Goal: Navigation & Orientation: Understand site structure

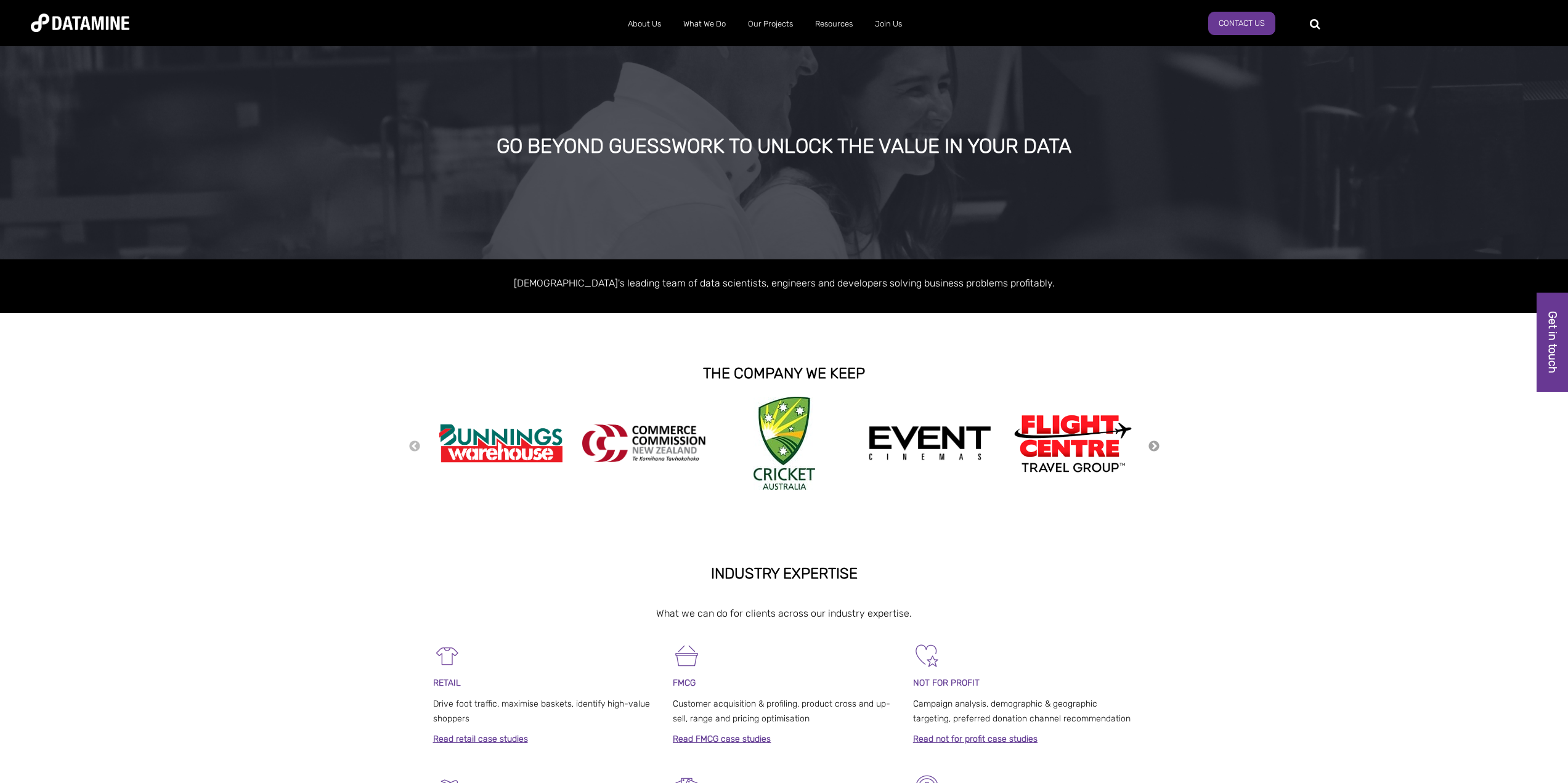
click at [1152, 449] on button "Next" at bounding box center [1155, 447] width 12 height 14
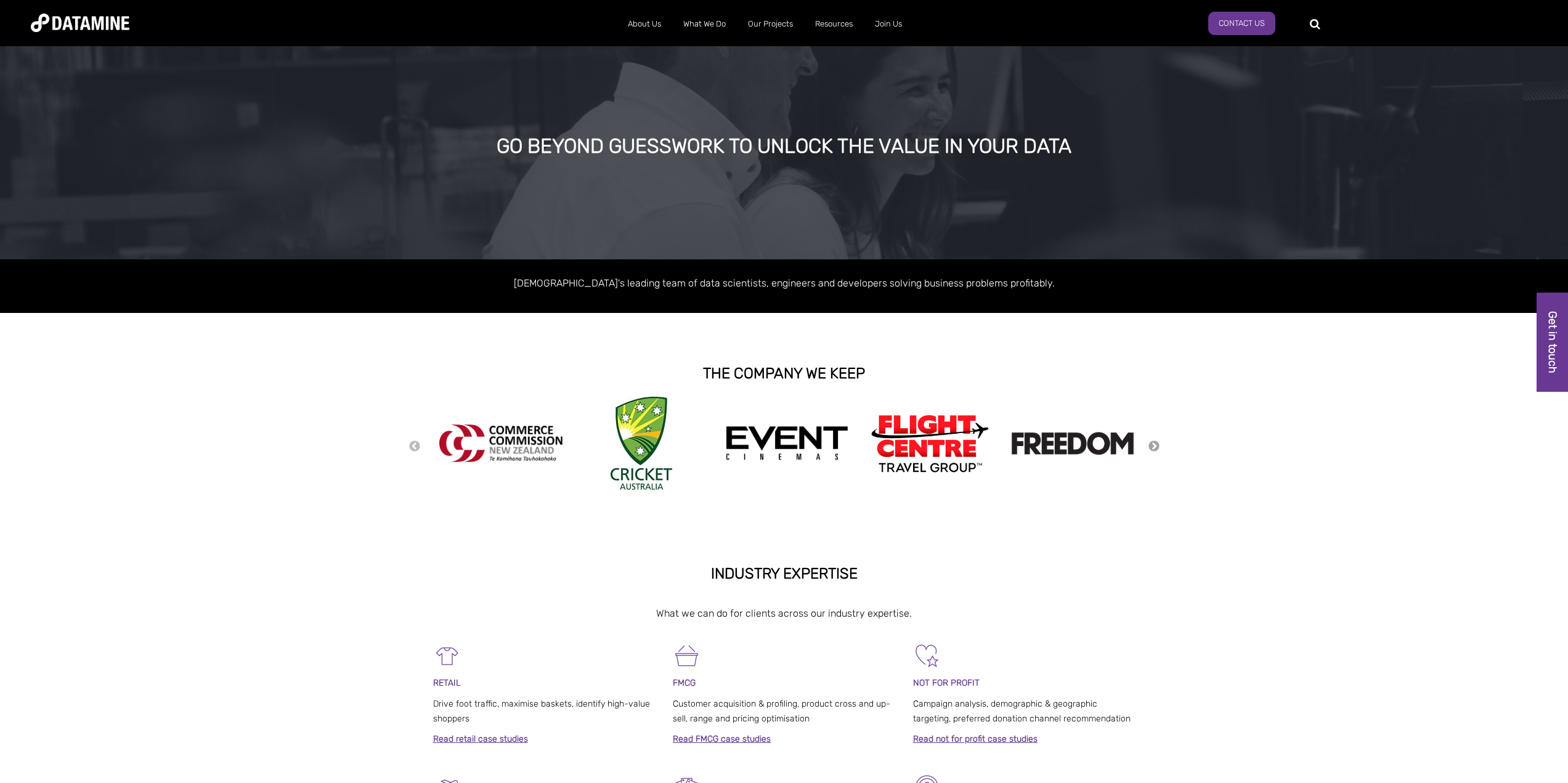
click at [1152, 449] on button "Next" at bounding box center [1155, 447] width 12 height 14
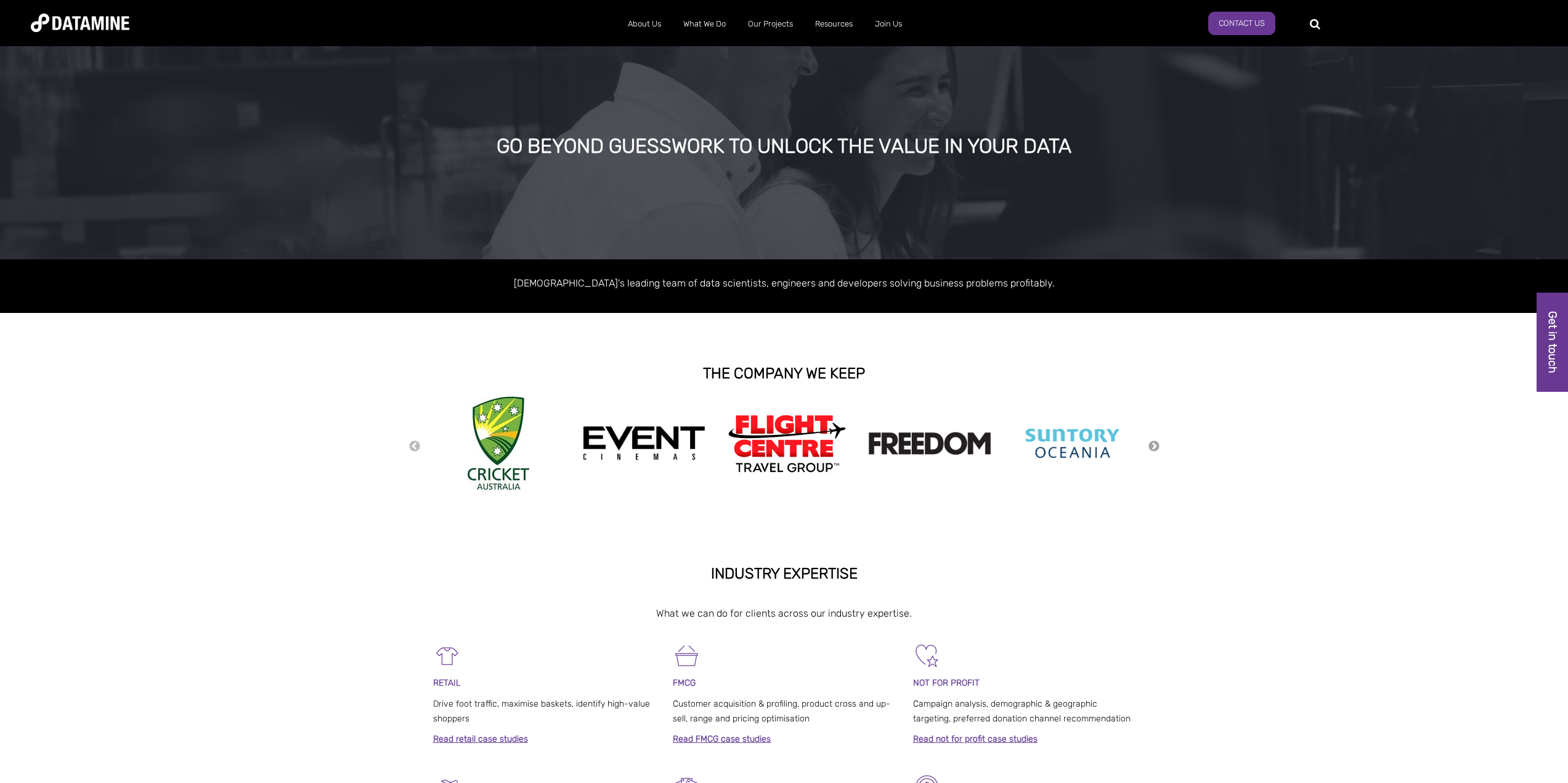
click at [1152, 449] on button "Next" at bounding box center [1155, 447] width 12 height 14
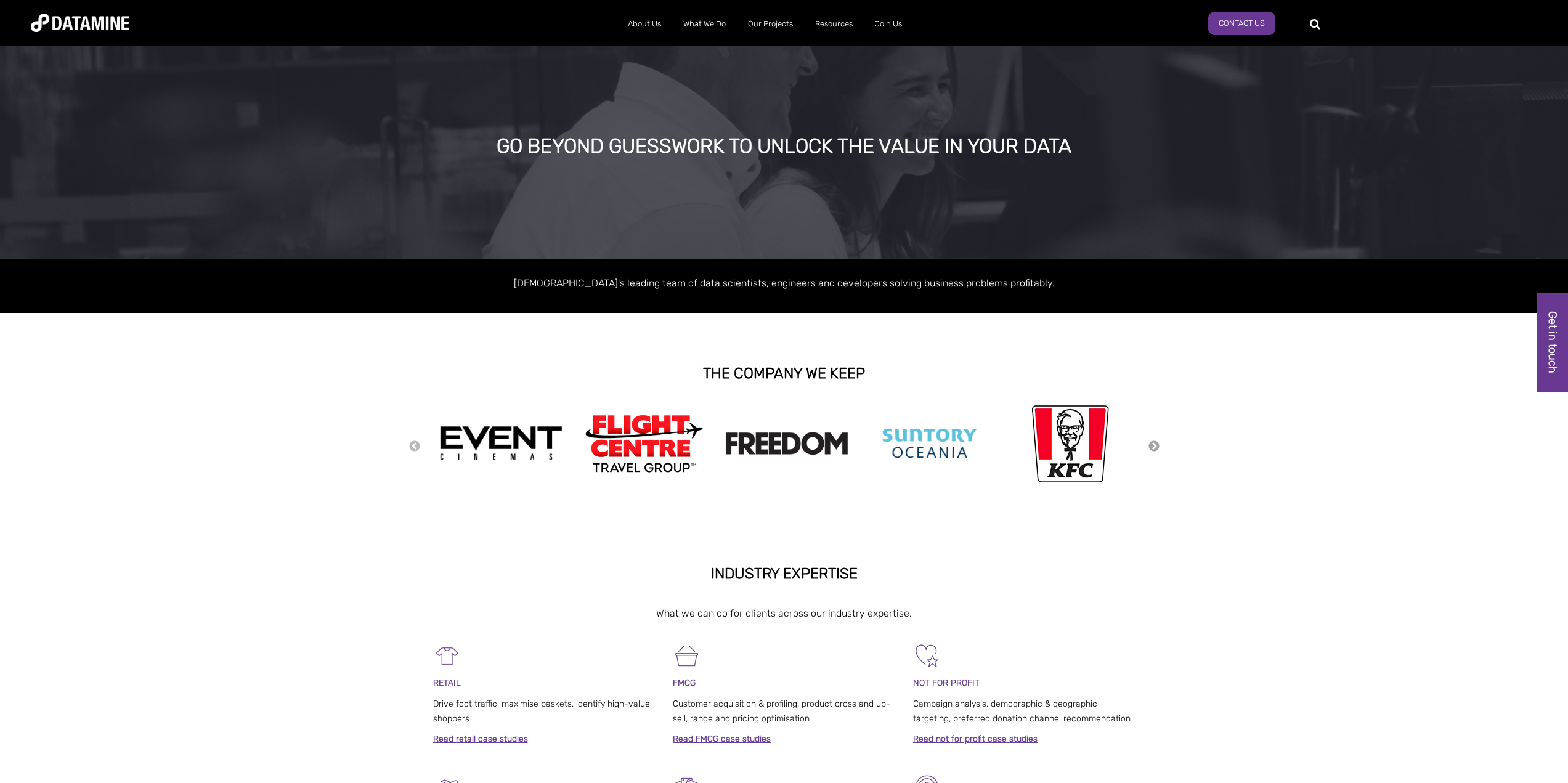
click at [1152, 449] on button "Next" at bounding box center [1155, 447] width 12 height 14
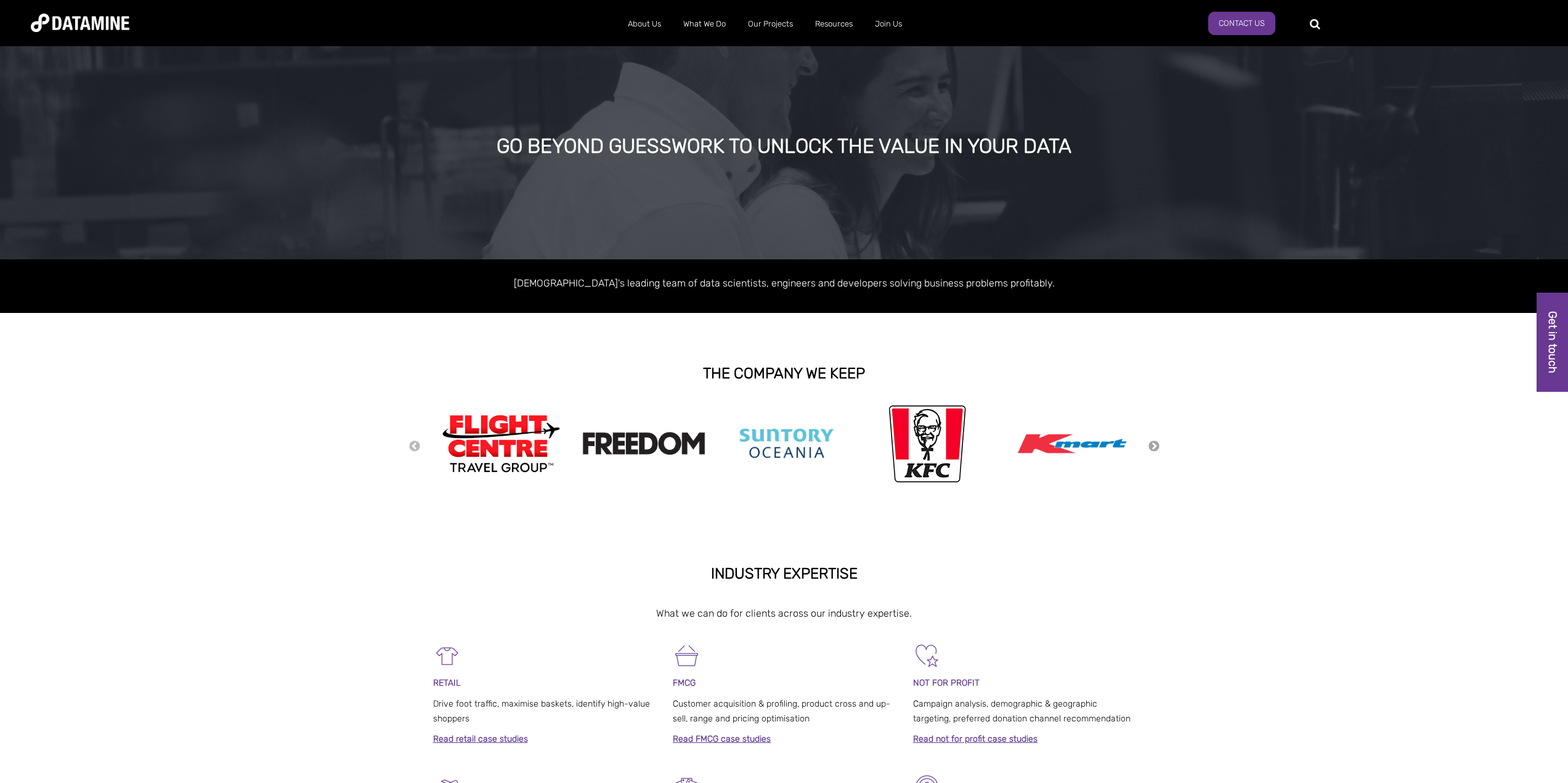
click at [1152, 449] on button "Next" at bounding box center [1155, 447] width 12 height 14
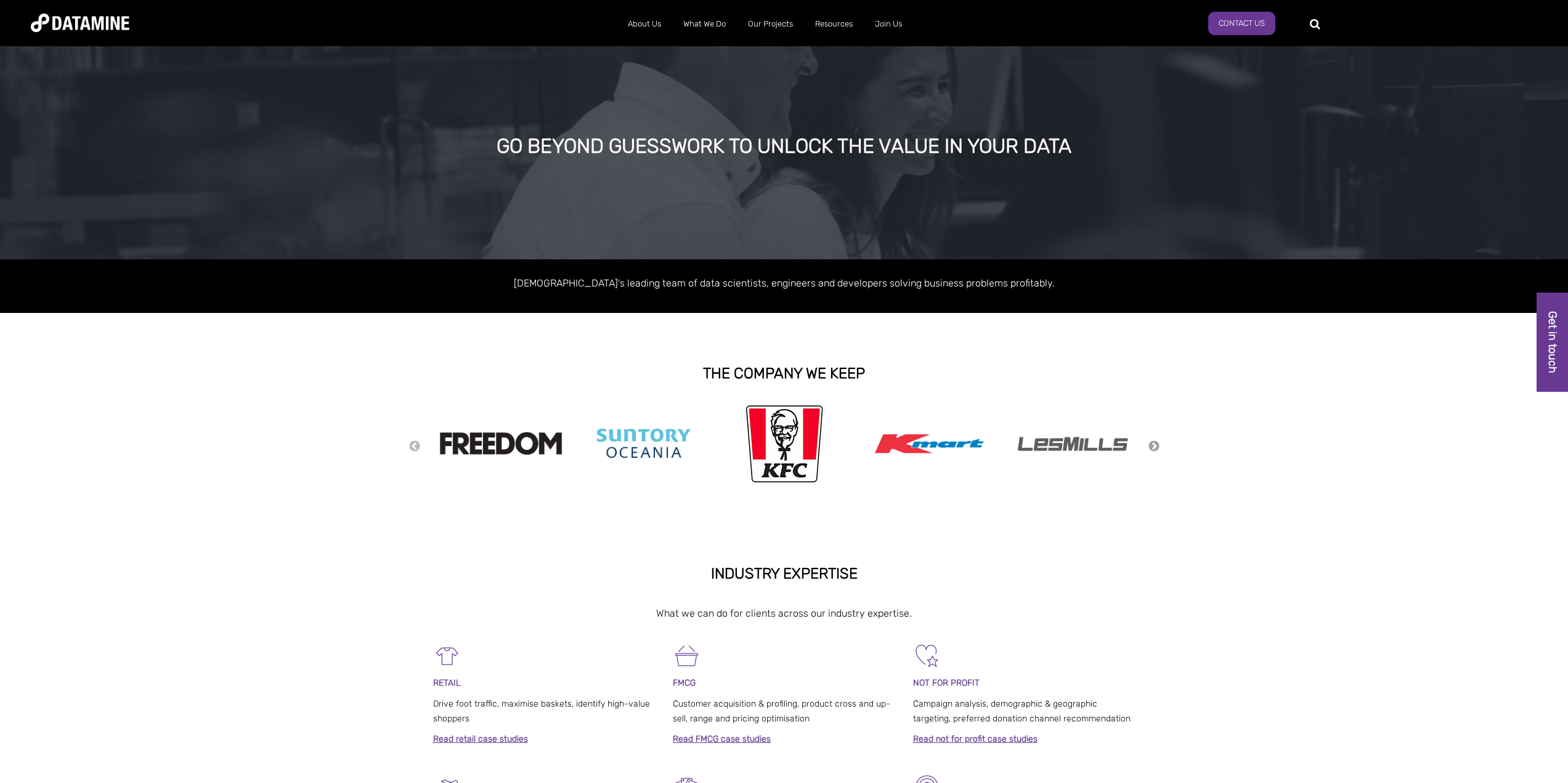
click at [1152, 449] on button "Next" at bounding box center [1155, 447] width 12 height 14
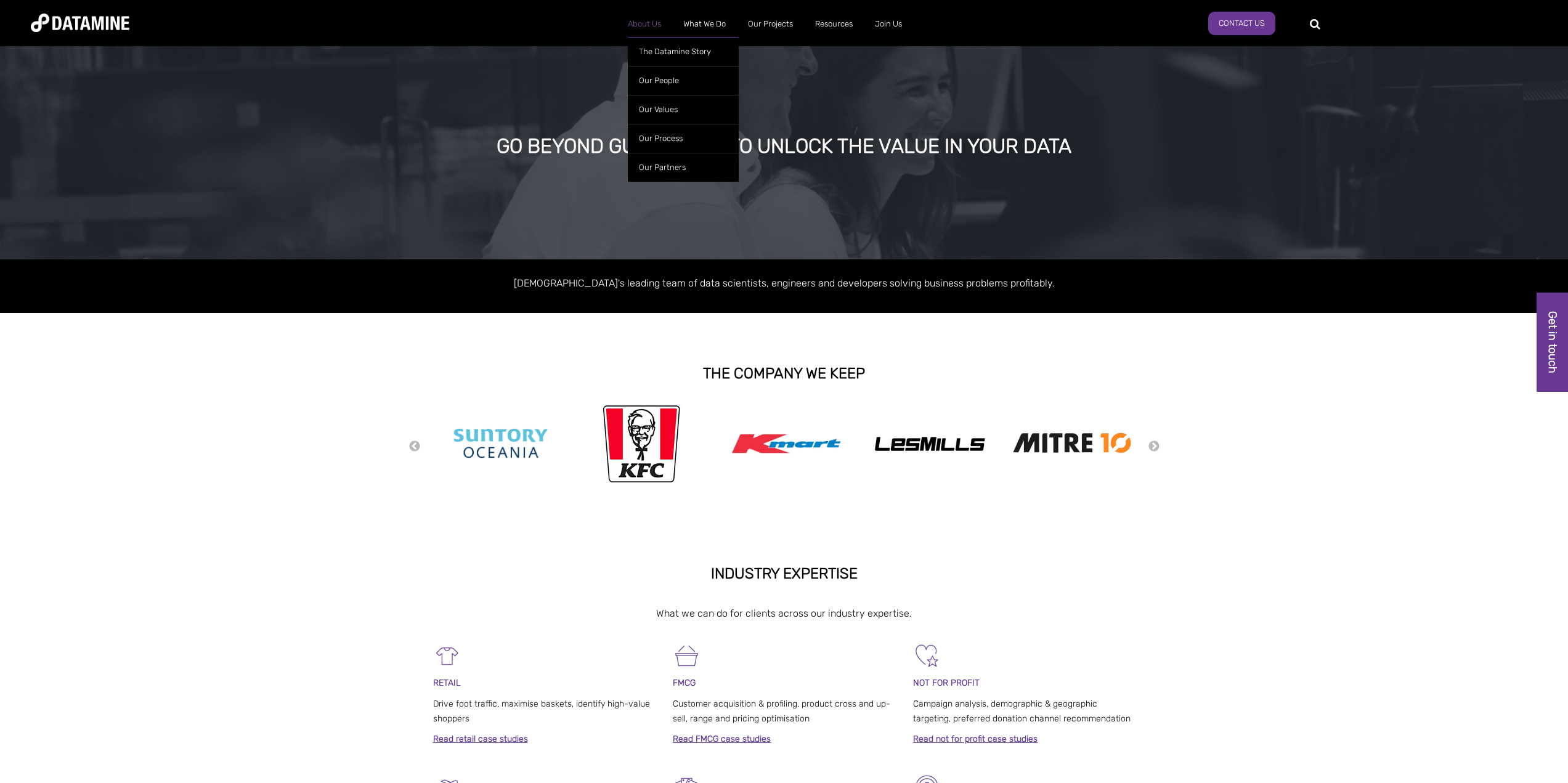
click at [652, 23] on link "About Us" at bounding box center [645, 23] width 56 height 32
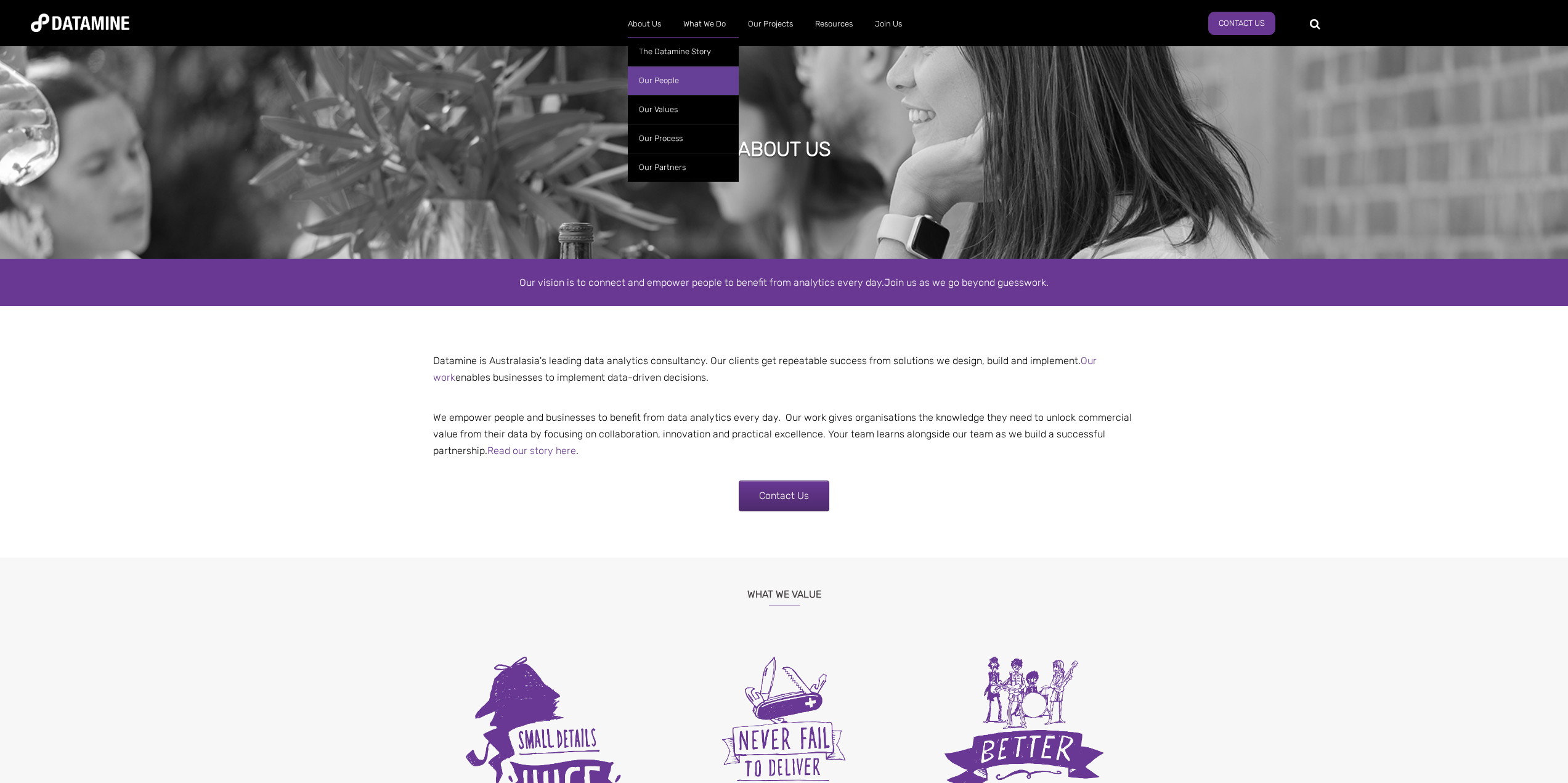
click at [654, 77] on link "Our People" at bounding box center [683, 81] width 111 height 29
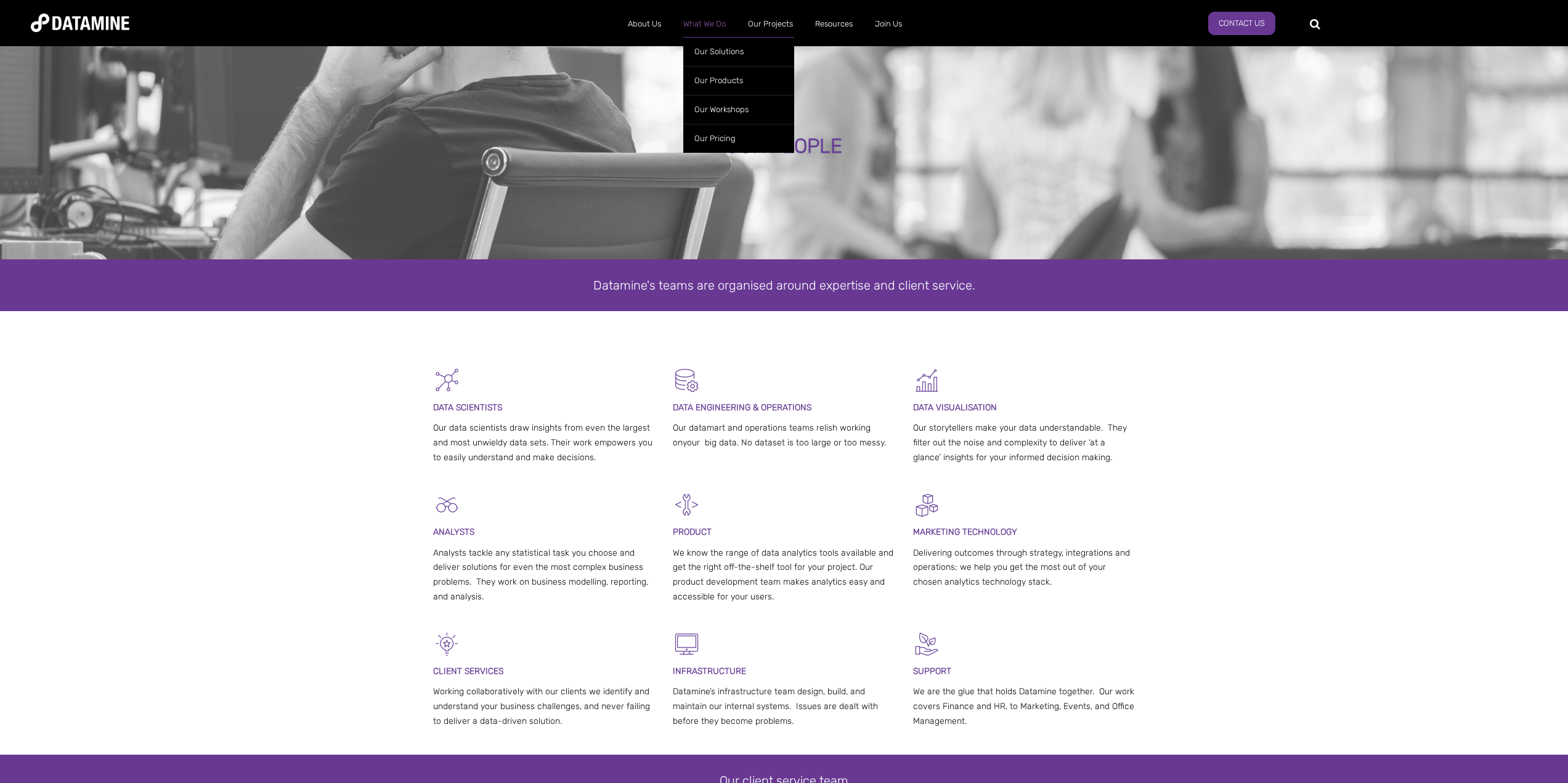
click at [689, 27] on link "What We Do" at bounding box center [704, 23] width 64 height 32
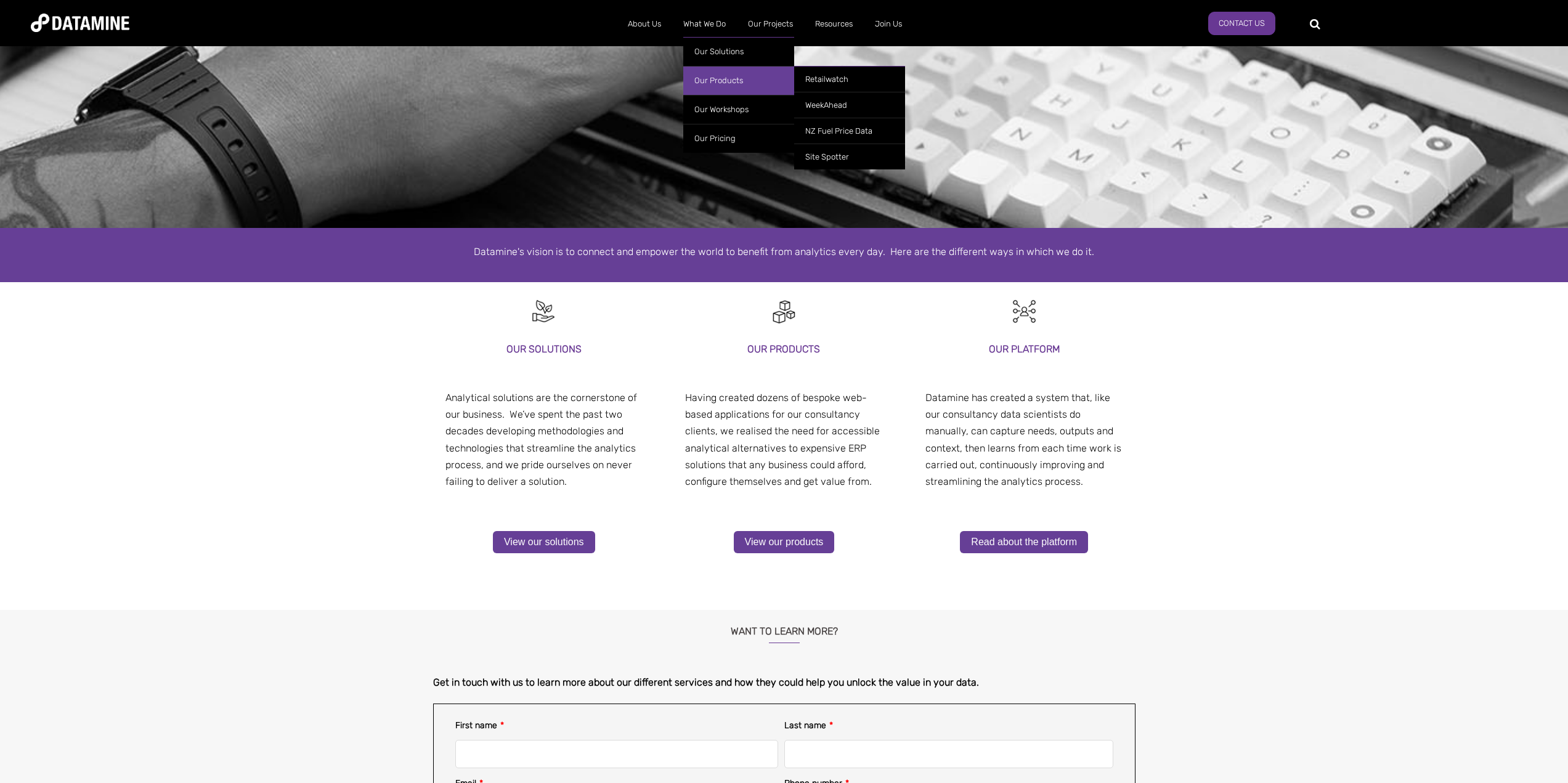
click at [712, 78] on link "Our Products" at bounding box center [738, 81] width 111 height 29
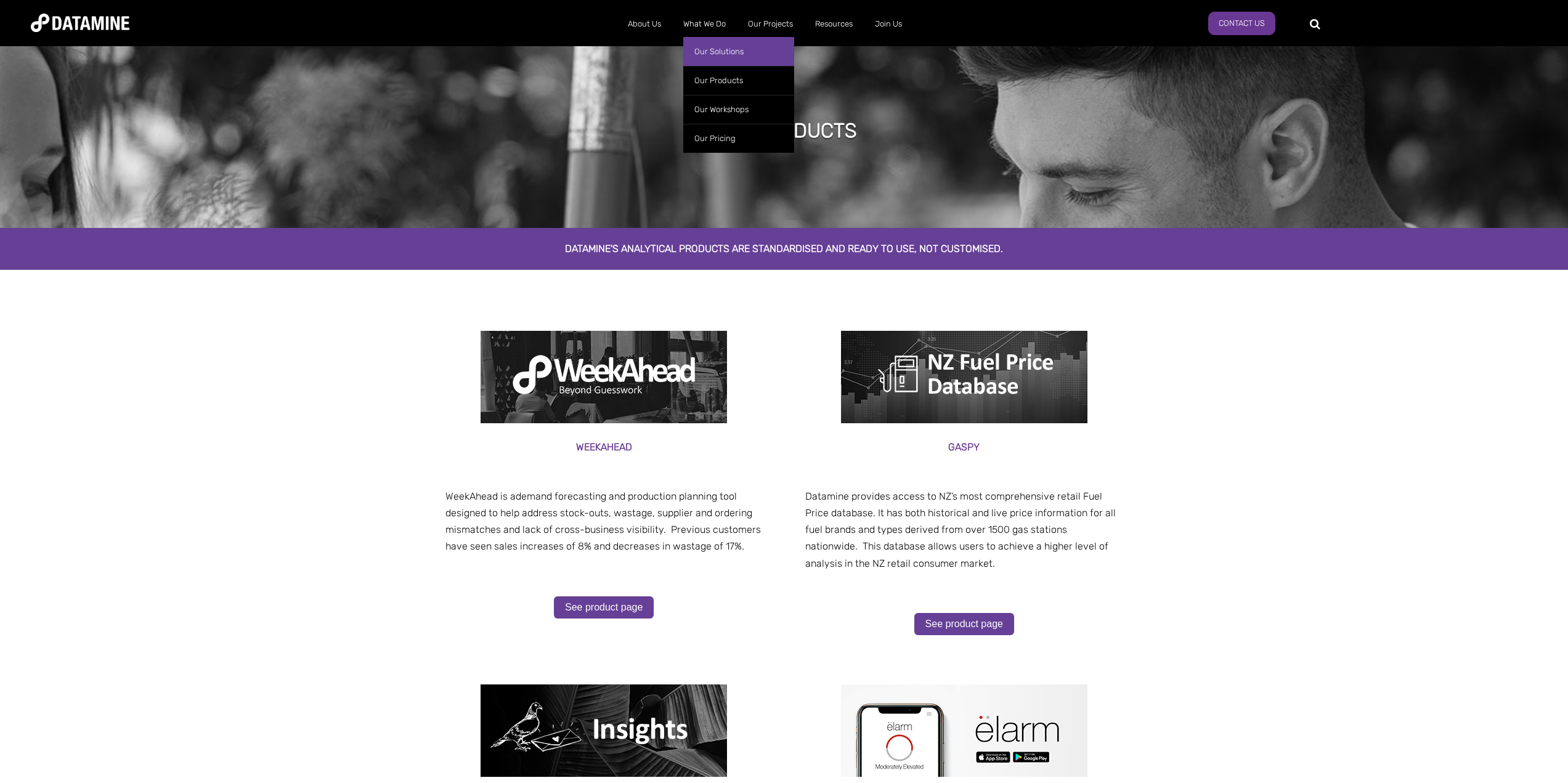
click at [702, 49] on link "Our Solutions" at bounding box center [738, 52] width 111 height 29
